Goal: Task Accomplishment & Management: Manage account settings

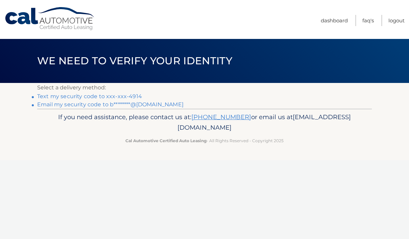
click at [53, 96] on link "Text my security code to xxx-xxx-4914" at bounding box center [89, 96] width 105 height 6
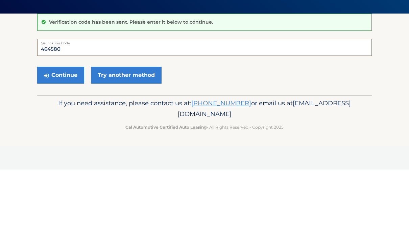
type input "464580"
click at [60, 144] on button "Continue" at bounding box center [60, 144] width 47 height 17
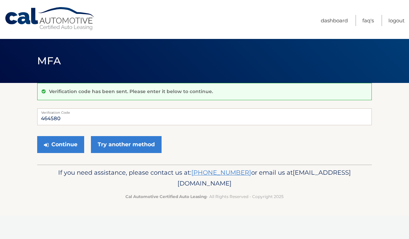
click at [68, 143] on button "Continue" at bounding box center [60, 144] width 47 height 17
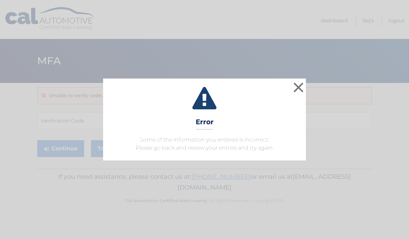
click at [293, 91] on button "×" at bounding box center [299, 87] width 14 height 14
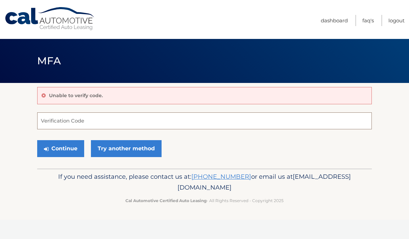
click at [55, 125] on input "Verification Code" at bounding box center [204, 120] width 334 height 17
click at [107, 151] on link "Try another method" at bounding box center [126, 148] width 71 height 17
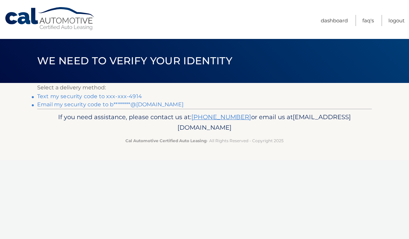
click at [48, 94] on link "Text my security code to xxx-xxx-4914" at bounding box center [89, 96] width 105 height 6
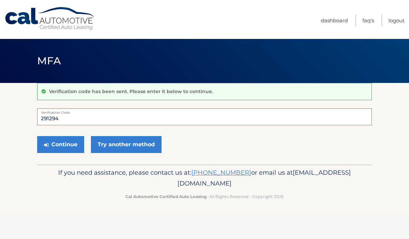
type input "291294"
click at [60, 144] on button "Continue" at bounding box center [60, 144] width 47 height 17
click at [52, 145] on button "Continue" at bounding box center [60, 144] width 47 height 17
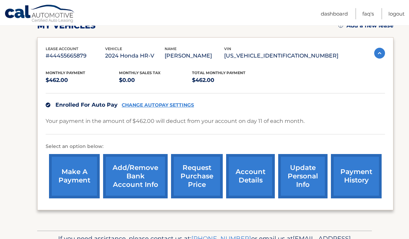
scroll to position [107, 0]
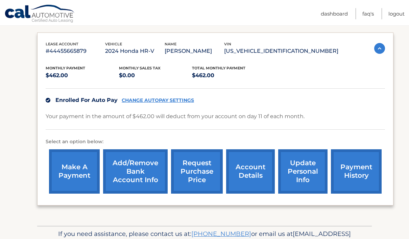
click at [260, 173] on link "account details" at bounding box center [250, 171] width 49 height 44
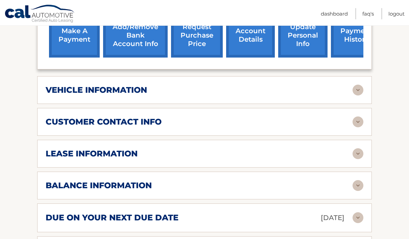
scroll to position [244, 0]
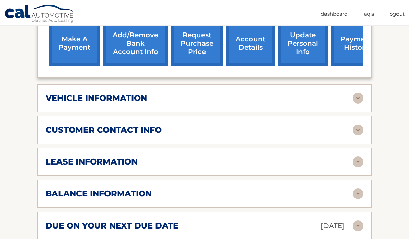
click at [358, 98] on img at bounding box center [357, 98] width 11 height 11
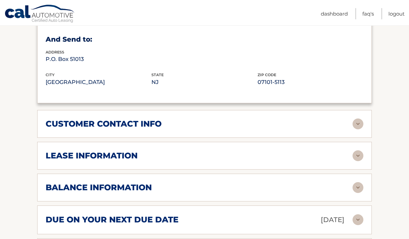
click at [356, 121] on img at bounding box center [357, 123] width 11 height 11
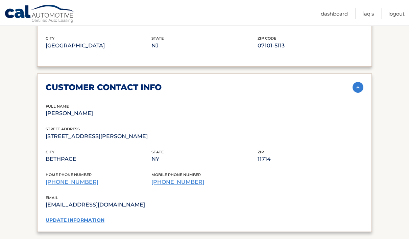
scroll to position [450, 0]
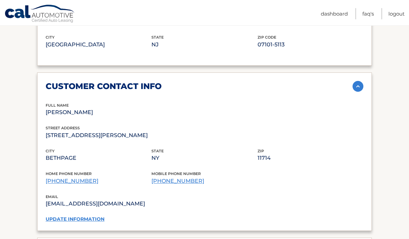
click at [54, 216] on link "update information" at bounding box center [75, 219] width 59 height 6
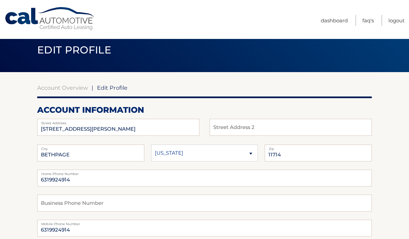
scroll to position [13, 0]
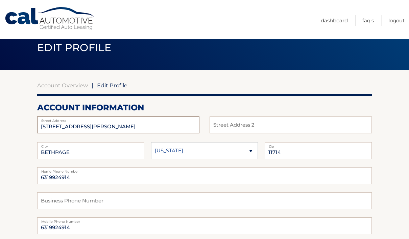
click at [56, 123] on input "12 N ROBERT DAMM ST" at bounding box center [118, 124] width 162 height 17
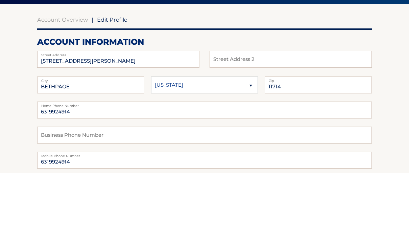
scroll to position [79, 0]
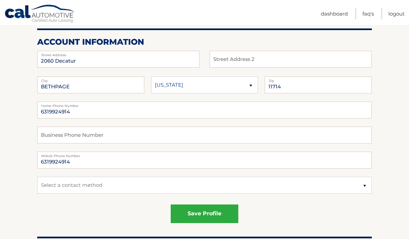
type input "2060 Decatur"
click at [338, 88] on input "11714" at bounding box center [318, 84] width 107 height 17
type input "11710"
click at [49, 86] on input "BETHPAGE" at bounding box center [90, 84] width 107 height 17
type input "North Bellmore"
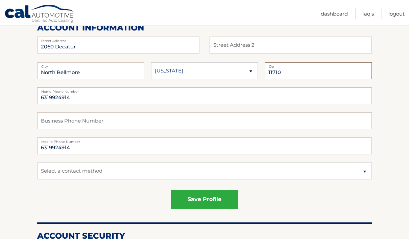
scroll to position [92, 0]
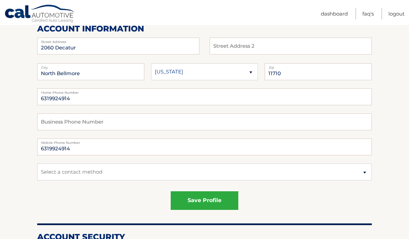
click at [225, 204] on button "save profile" at bounding box center [205, 200] width 68 height 19
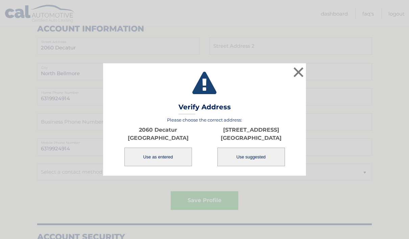
click at [271, 166] on button "Use suggested" at bounding box center [251, 156] width 68 height 19
type input "[STREET_ADDRESS]"
type input "NORTH BELLMORE"
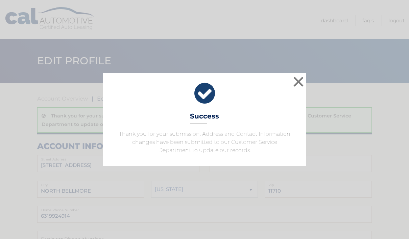
click at [297, 81] on button "×" at bounding box center [299, 82] width 14 height 14
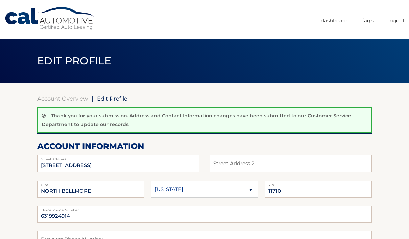
click at [332, 19] on link "Dashboard" at bounding box center [334, 20] width 27 height 11
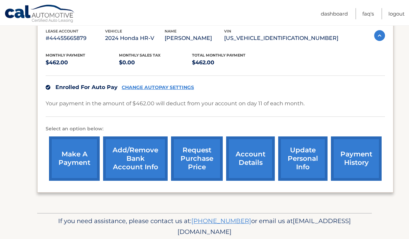
scroll to position [120, 0]
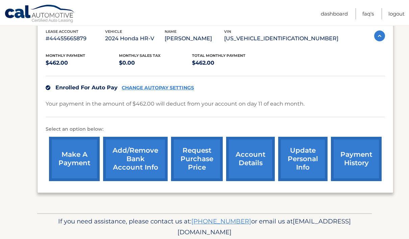
click at [364, 157] on link "payment history" at bounding box center [356, 158] width 51 height 44
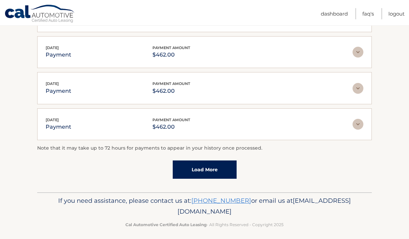
scroll to position [199, 0]
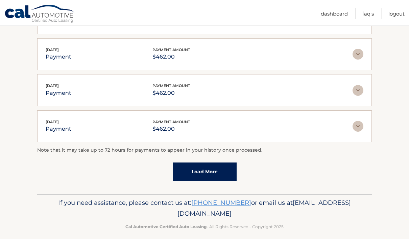
click at [186, 166] on link "Load More" at bounding box center [205, 171] width 64 height 18
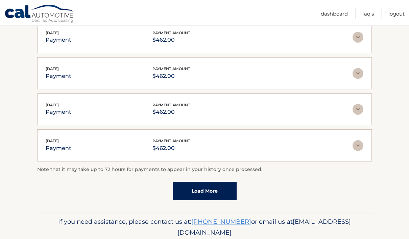
scroll to position [215, 0]
click at [182, 193] on link "Load More" at bounding box center [205, 191] width 64 height 18
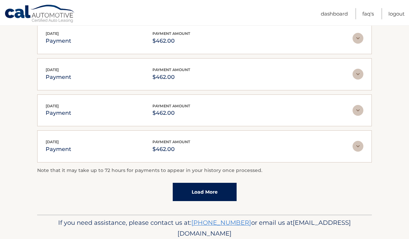
scroll to position [394, 0]
click at [188, 191] on link "Load More" at bounding box center [205, 192] width 64 height 18
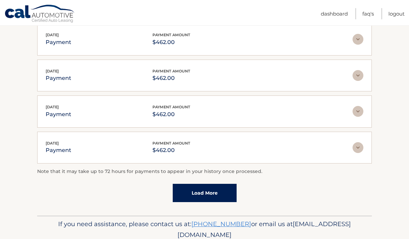
click at [185, 192] on link "Load More" at bounding box center [205, 192] width 64 height 18
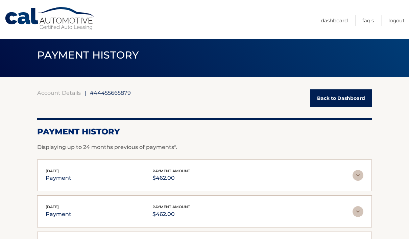
scroll to position [5, 0]
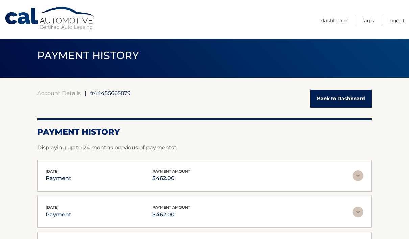
click at [357, 102] on link "Back to Dashboard" at bounding box center [340, 99] width 61 height 18
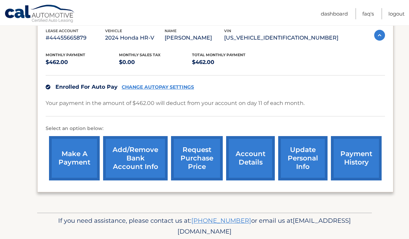
scroll to position [120, 0]
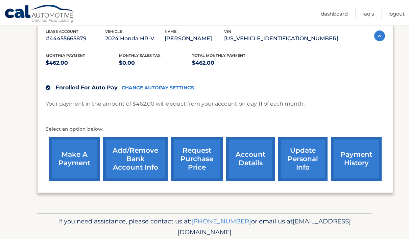
click at [313, 149] on link "update personal info" at bounding box center [302, 158] width 49 height 44
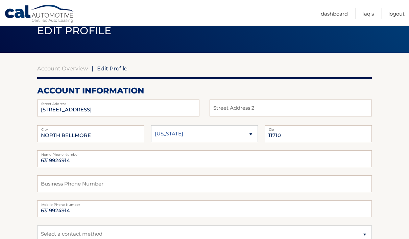
scroll to position [23, 0]
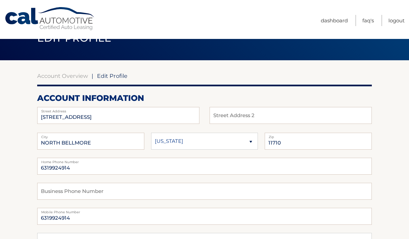
click at [106, 77] on span "Edit Profile" at bounding box center [112, 75] width 30 height 7
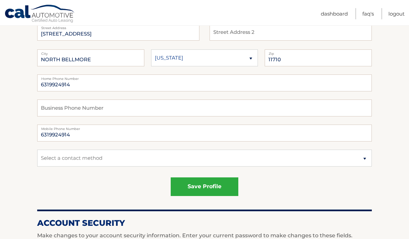
scroll to position [104, 0]
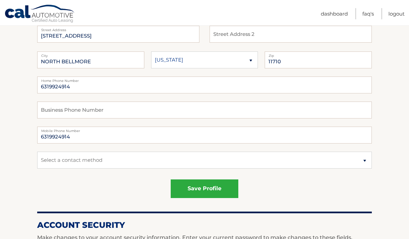
click at [222, 192] on button "save profile" at bounding box center [205, 188] width 68 height 19
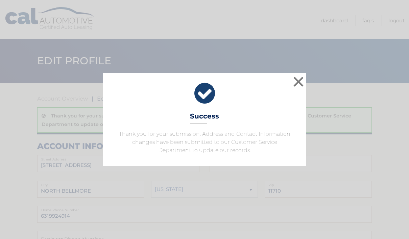
click at [300, 82] on button "×" at bounding box center [299, 82] width 14 height 14
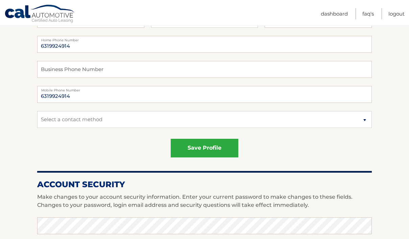
scroll to position [96, 0]
